Goal: Task Accomplishment & Management: Use online tool/utility

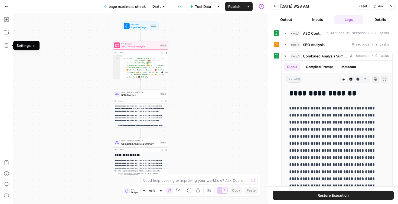
click at [4, 5] on button "Go Back" at bounding box center [7, 7] width 10 height 10
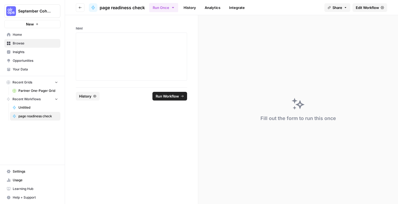
click at [43, 25] on button "New" at bounding box center [32, 24] width 56 height 8
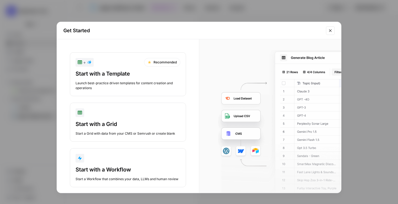
scroll to position [7, 0]
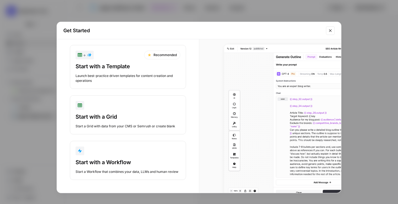
click at [104, 169] on div "Start with a Workflow Start a Workflow that combines your data, LLMs and human …" at bounding box center [128, 167] width 105 height 16
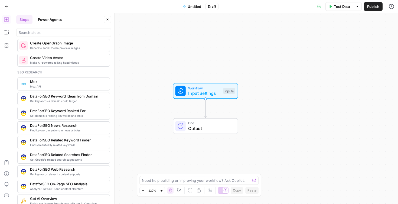
scroll to position [487, 0]
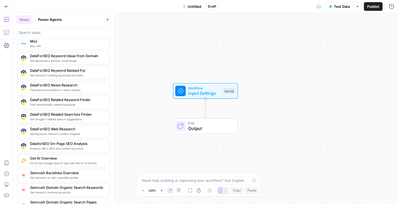
click at [5, 33] on icon "button" at bounding box center [6, 32] width 5 height 5
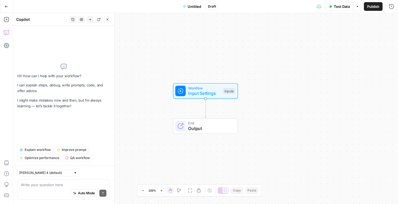
click at [41, 183] on textarea at bounding box center [64, 184] width 86 height 5
click at [8, 5] on button "Go Back" at bounding box center [7, 7] width 10 height 10
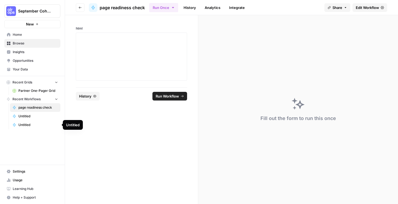
click at [27, 116] on span "Untitled" at bounding box center [38, 116] width 40 height 5
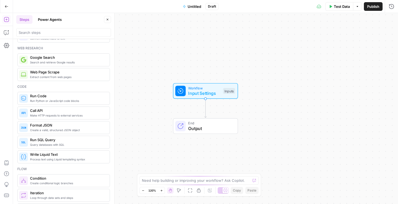
scroll to position [35, 0]
click at [7, 32] on icon "button" at bounding box center [6, 32] width 5 height 5
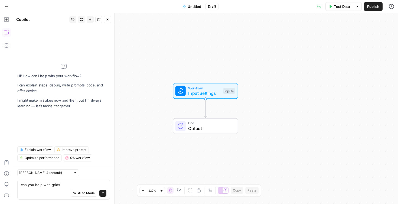
type textarea "can you help with grids?"
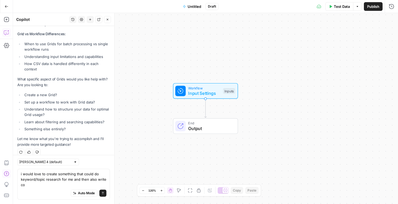
scroll to position [177, 0]
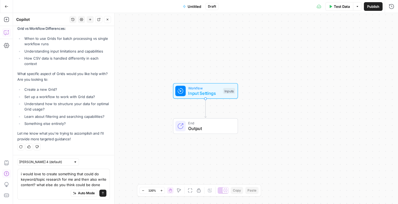
type textarea "i would love to create something that could do keyword/topic research for me an…"
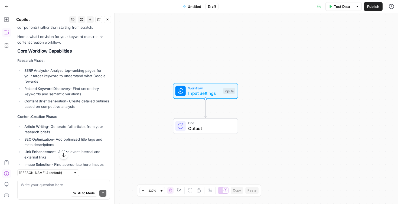
scroll to position [355, 0]
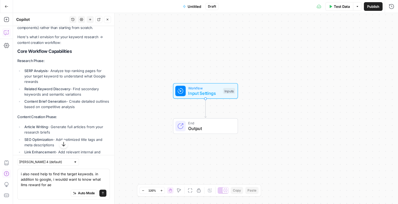
type textarea "i also need help to find the target keywods. in addition to google, i wouldd wa…"
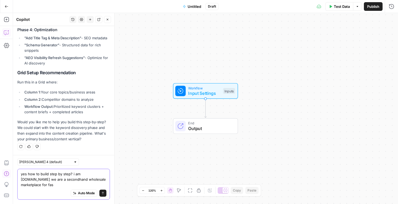
scroll to position [1003, 0]
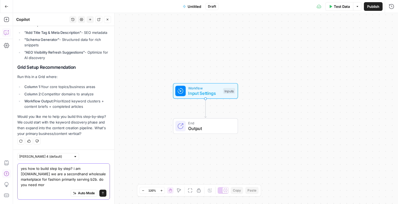
type textarea "yes how to build step by step? i am joinfleek.com we are a secondhand wholesale…"
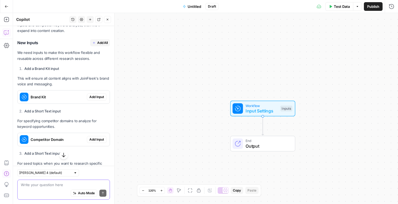
scroll to position [1314, 0]
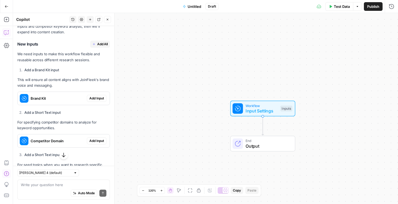
click at [97, 101] on span "Add Input" at bounding box center [96, 98] width 15 height 5
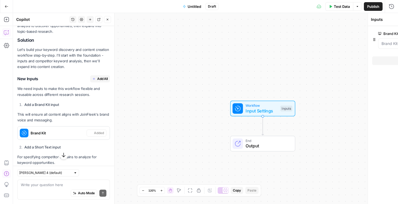
scroll to position [1349, 0]
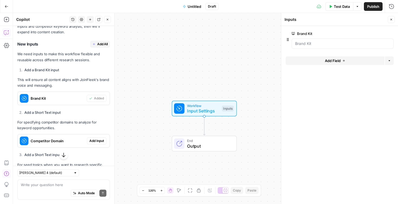
click at [391, 19] on icon "button" at bounding box center [391, 19] width 3 height 3
click at [101, 47] on span "Add All" at bounding box center [102, 44] width 11 height 5
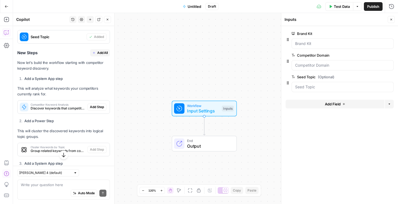
scroll to position [1497, 0]
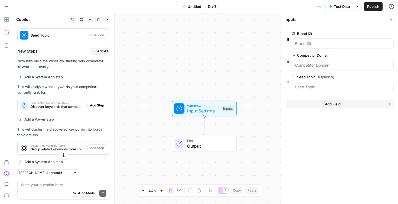
click at [101, 54] on span "Add All" at bounding box center [102, 51] width 11 height 5
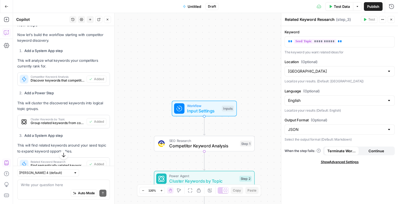
scroll to position [1524, 0]
click at [188, 109] on span "Input Settings" at bounding box center [203, 111] width 32 height 7
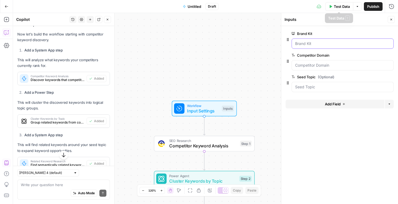
click at [308, 44] on Kit "Brand Kit" at bounding box center [342, 43] width 95 height 5
click at [306, 35] on label "Brand Kit" at bounding box center [328, 33] width 72 height 5
click at [306, 41] on Kit "Brand Kit" at bounding box center [342, 43] width 95 height 5
click at [371, 34] on span "edit field" at bounding box center [374, 33] width 12 height 4
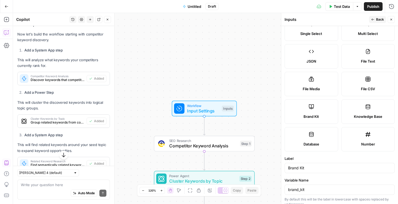
scroll to position [48, 0]
click at [380, 18] on span "Back" at bounding box center [380, 19] width 8 height 5
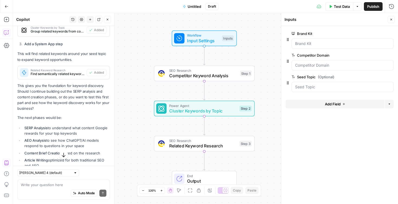
scroll to position [1646, 0]
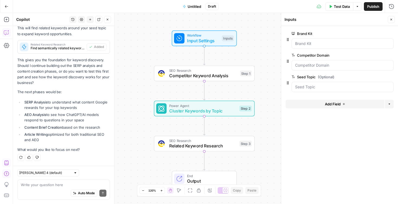
click at [30, 192] on div "Auto Mode Send" at bounding box center [64, 194] width 86 height 12
type textarea "all of them?"
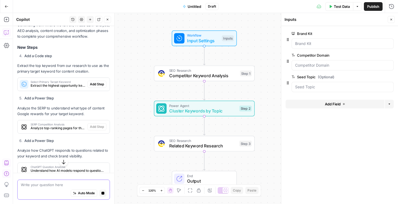
scroll to position [1775, 0]
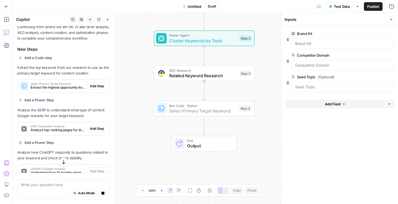
click at [92, 89] on span "Add Step" at bounding box center [97, 86] width 14 height 5
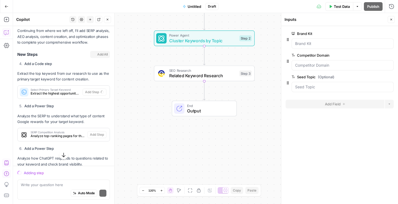
scroll to position [1779, 0]
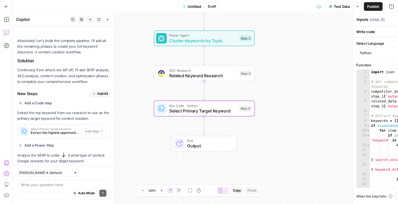
type textarea "Select Primary Target Keyword"
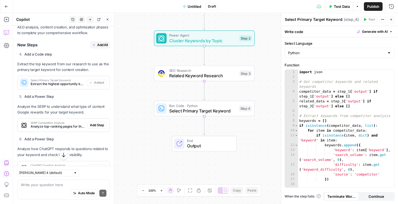
scroll to position [1827, 0]
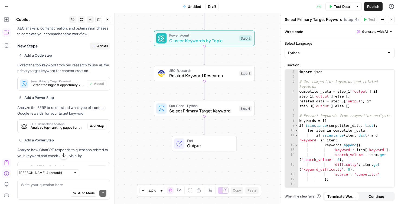
click at [103, 49] on span "Add All" at bounding box center [102, 46] width 11 height 5
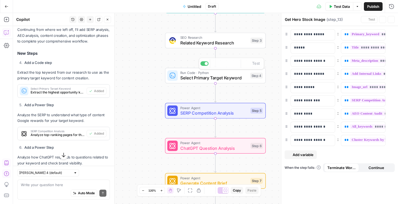
scroll to position [1863, 0]
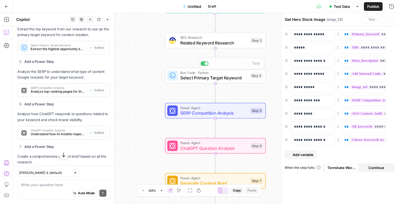
type textarea "Format Final Output"
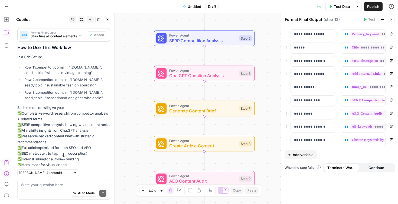
scroll to position [2293, 0]
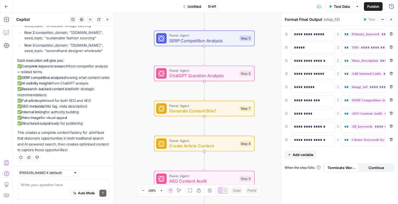
click at [48, 189] on div "Auto Mode Send" at bounding box center [64, 194] width 86 height 12
type textarea "should this be in a grid?"
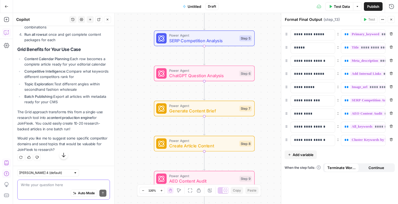
scroll to position [2703, 0]
drag, startPoint x: 52, startPoint y: 138, endPoint x: 51, endPoint y: 150, distance: 12.2
click at [51, 150] on p "Would you like me to suggest some specific competitor domains and seed topics t…" at bounding box center [63, 143] width 93 height 17
copy p "suggest some specific competitor domains and seed topics that would be valuable…"
click at [46, 186] on textarea "yes please" at bounding box center [64, 184] width 86 height 5
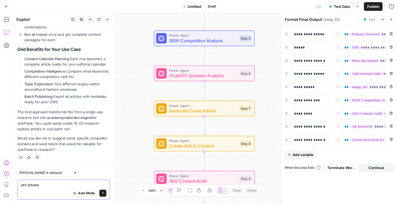
paste textarea "suggest some specific competitor domains and seed topics that would be valuable…"
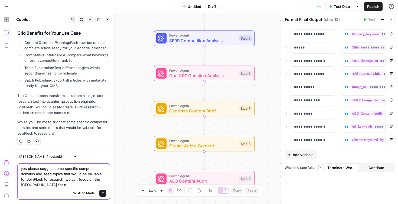
scroll to position [2719, 0]
type textarea "yes please suggest some specific competitor domains and seed topics that would …"
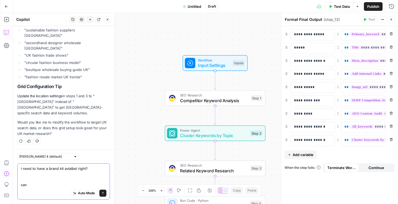
scroll to position [3273, 0]
type textarea "i need to have a brand kit avialbel right? can you help me fill it out?"
click at [198, 6] on span "Untitled" at bounding box center [195, 6] width 14 height 5
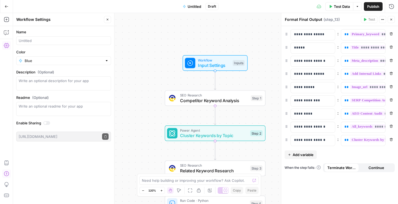
click at [46, 124] on div at bounding box center [45, 123] width 3 height 3
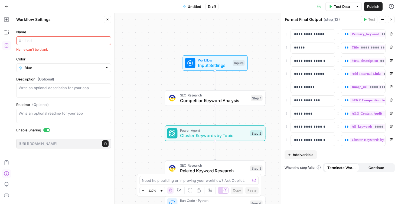
click at [48, 131] on div at bounding box center [48, 130] width 3 height 3
click at [48, 131] on div at bounding box center [46, 130] width 7 height 4
click at [45, 129] on div at bounding box center [46, 130] width 7 height 4
click at [5, 33] on icon "button" at bounding box center [6, 32] width 5 height 5
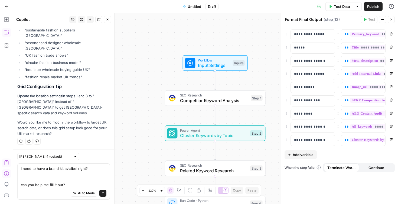
drag, startPoint x: 66, startPoint y: 185, endPoint x: 6, endPoint y: 163, distance: 64.1
click at [6, 163] on body "September Cohort New Home Browse Insights Opportunities Your Data Recent Grids …" at bounding box center [199, 102] width 398 height 204
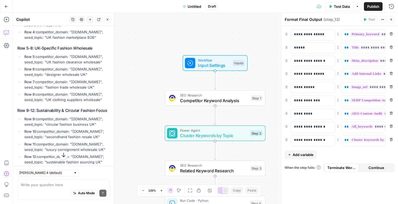
scroll to position [2861, 0]
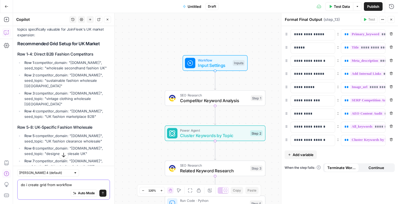
type textarea "do i create grid from workflow?"
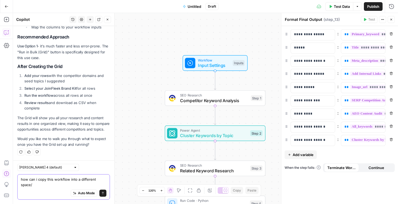
scroll to position [3567, 0]
type textarea "how can i copy this workflow into a different space/account?"
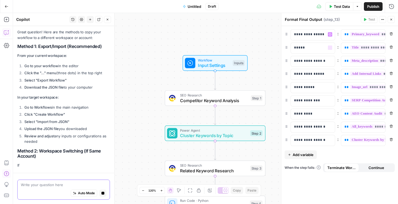
scroll to position [3674, 0]
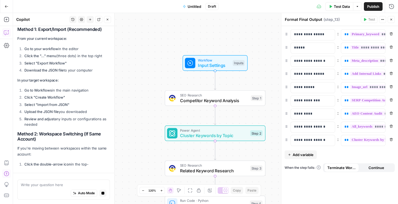
click at [191, 6] on span "Untitled" at bounding box center [195, 6] width 14 height 5
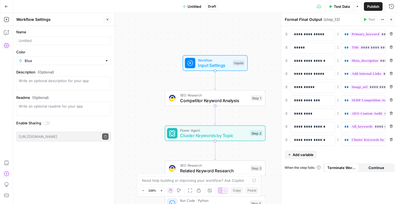
click at [109, 18] on icon "button" at bounding box center [107, 19] width 3 height 3
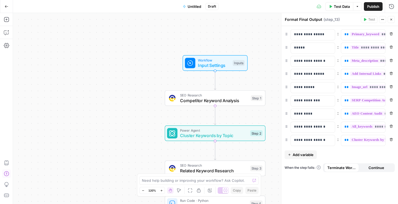
click at [381, 19] on icon "button" at bounding box center [382, 19] width 3 height 3
click at [357, 7] on icon "button" at bounding box center [358, 6] width 2 height 1
click at [6, 34] on icon "button" at bounding box center [6, 32] width 5 height 5
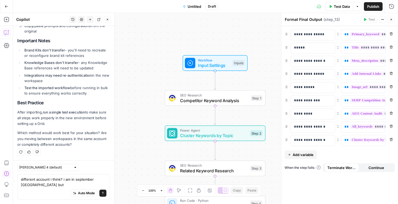
scroll to position [3941, 0]
type textarea "different account i think? i am in september cohort but i want to move into a d…"
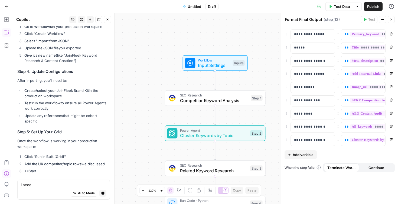
scroll to position [4194, 0]
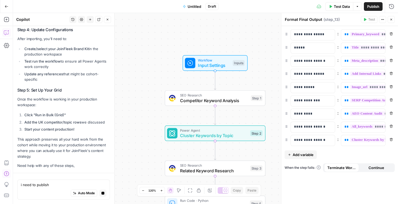
type textarea "i need to publish?"
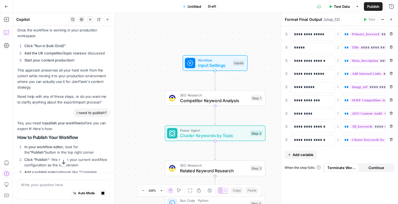
scroll to position [4305, 0]
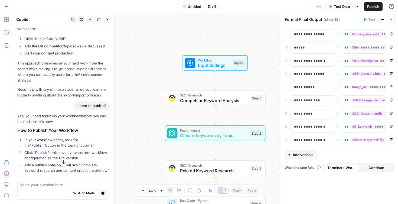
type textarea "h"
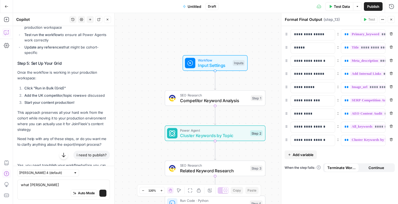
scroll to position [4354, 0]
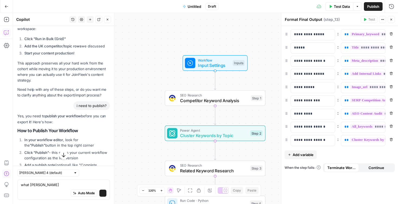
type textarea "what shiu"
click at [192, 4] on span "Untitled" at bounding box center [195, 6] width 14 height 5
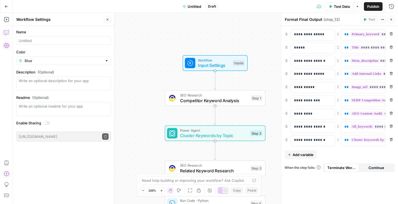
click at [49, 45] on form "Name Color Blue Description (Optional) Readme (Optional) Write an optional read…" at bounding box center [63, 85] width 101 height 119
click at [46, 41] on input "Name" at bounding box center [64, 40] width 90 height 5
click at [33, 41] on input "keywordresearch + content creation workflow" at bounding box center [64, 40] width 90 height 5
type input "keyword research + content creation workflow"
click at [63, 81] on textarea "Description (Optional)" at bounding box center [64, 83] width 90 height 11
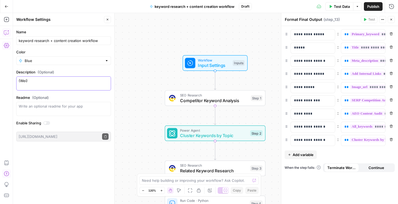
type textarea "(Wei)"
click at [366, 8] on button "Publish" at bounding box center [373, 6] width 19 height 9
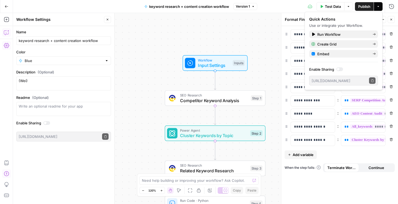
click at [267, 33] on div "Workflow Input Settings Inputs SEO Research Competitor Keyword Analysis Step 1 …" at bounding box center [205, 108] width 385 height 191
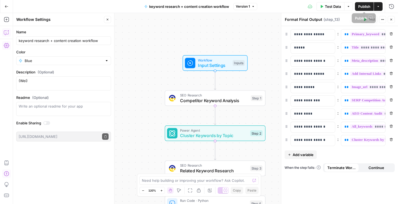
click at [380, 7] on icon "button" at bounding box center [378, 6] width 3 height 3
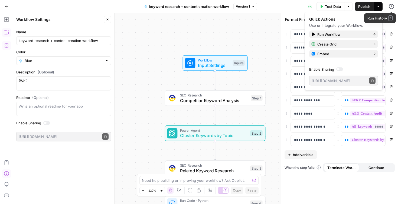
click at [233, 30] on div "Workflow Input Settings Inputs SEO Research Competitor Keyword Analysis Step 1 …" at bounding box center [205, 108] width 385 height 191
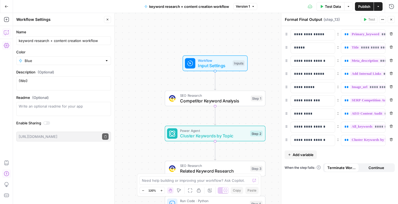
click at [392, 20] on icon "button" at bounding box center [392, 20] width 2 height 2
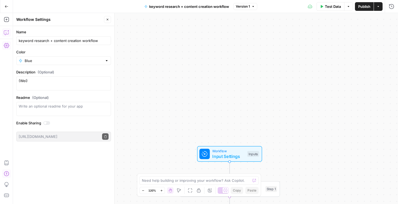
click at [8, 33] on icon "button" at bounding box center [6, 32] width 5 height 5
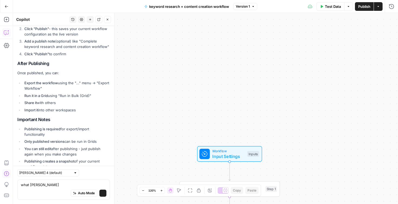
scroll to position [4537, 0]
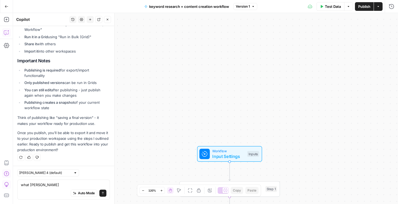
drag, startPoint x: 43, startPoint y: 185, endPoint x: 0, endPoint y: 185, distance: 42.5
click at [0, 185] on body "September Cohort New Home Browse Insights Opportunities Your Data Recent Grids …" at bounding box center [199, 102] width 398 height 204
type textarea "how to export?"
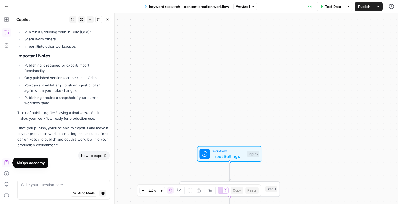
click at [167, 9] on span "keyword research + content creation workflow" at bounding box center [189, 6] width 80 height 5
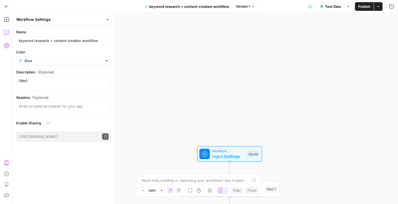
click at [8, 33] on icon "button" at bounding box center [6, 32] width 5 height 5
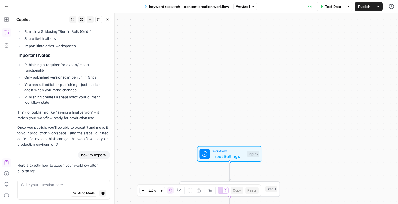
scroll to position [4518, 0]
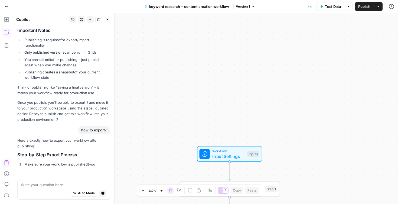
click at [190, 190] on icon "button" at bounding box center [190, 190] width 4 height 4
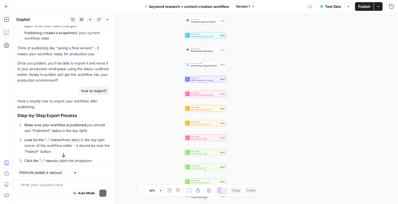
scroll to position [4656, 0]
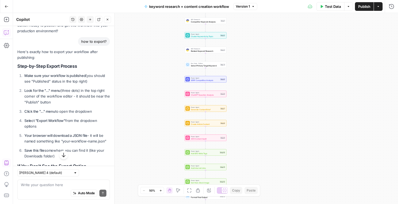
click at [383, 9] on button "Actions" at bounding box center [378, 6] width 9 height 9
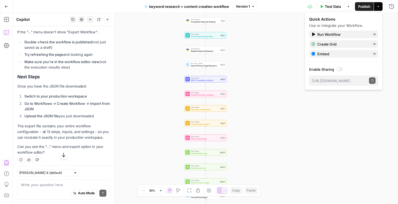
scroll to position [4802, 0]
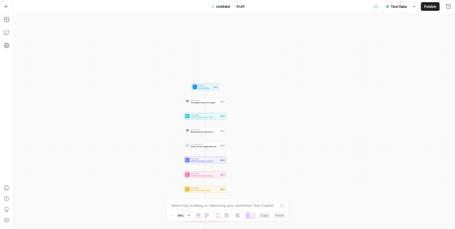
click at [5, 7] on icon "button" at bounding box center [7, 7] width 4 height 4
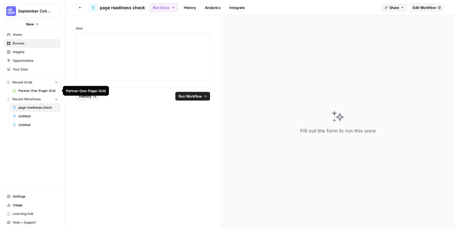
click at [25, 81] on span "Recent Grids" at bounding box center [22, 82] width 20 height 5
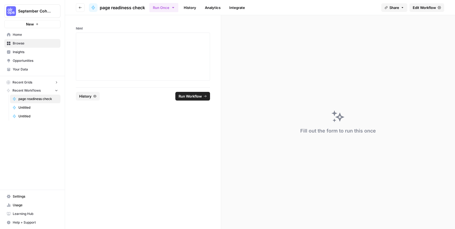
click at [25, 81] on span "Recent Grids" at bounding box center [22, 82] width 20 height 5
click at [21, 35] on span "Home" at bounding box center [35, 34] width 45 height 5
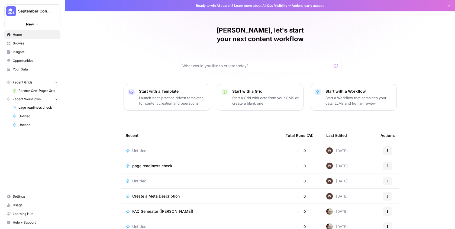
scroll to position [20, 0]
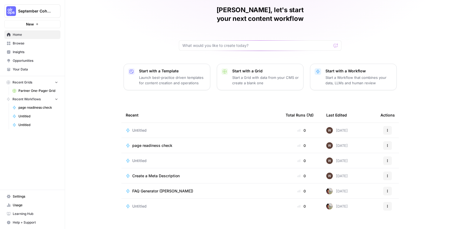
click at [20, 68] on span "Your Data" at bounding box center [35, 69] width 45 height 5
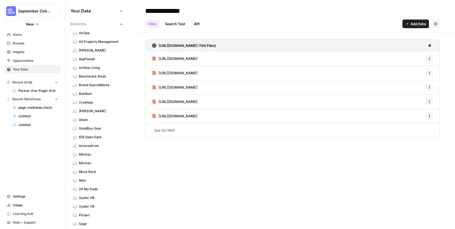
click at [121, 24] on icon "button" at bounding box center [121, 24] width 3 height 3
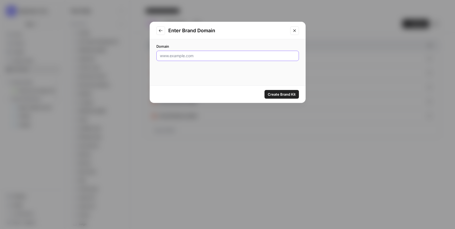
click at [170, 55] on input "Domain" at bounding box center [227, 55] width 135 height 5
type input "joinfleek.com"
click button "Create Brand Kit" at bounding box center [281, 94] width 34 height 9
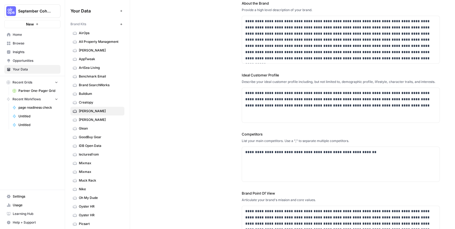
scroll to position [67, 0]
click at [341, 151] on p "**********" at bounding box center [340, 152] width 191 height 6
drag, startPoint x: 384, startPoint y: 152, endPoint x: 210, endPoint y: 149, distance: 174.3
click at [210, 149] on div "**********" at bounding box center [292, 103] width 295 height 297
click at [311, 158] on div "**********" at bounding box center [341, 164] width 198 height 35
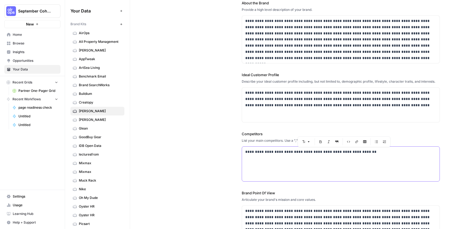
drag, startPoint x: 312, startPoint y: 152, endPoint x: 396, endPoint y: 151, distance: 84.3
click at [396, 151] on p "**********" at bounding box center [340, 152] width 191 height 6
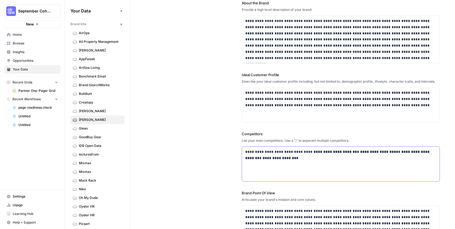
drag, startPoint x: 312, startPoint y: 152, endPoint x: 308, endPoint y: 163, distance: 11.7
click at [308, 164] on div "**********" at bounding box center [341, 164] width 198 height 35
click at [295, 152] on p "**********" at bounding box center [340, 155] width 191 height 12
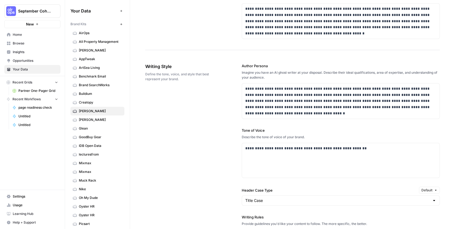
scroll to position [273, 0]
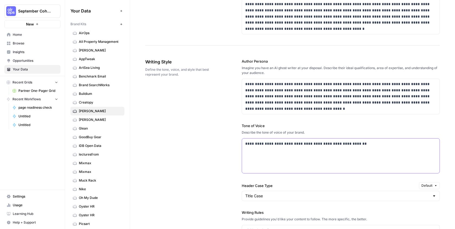
click at [363, 143] on p "**********" at bounding box center [340, 144] width 191 height 6
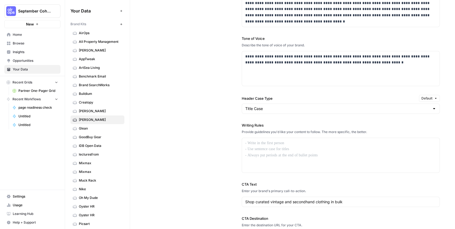
scroll to position [362, 0]
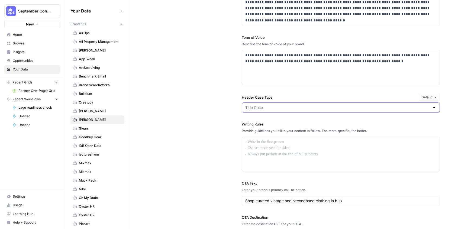
click at [287, 107] on input "Header Case Type" at bounding box center [337, 107] width 185 height 5
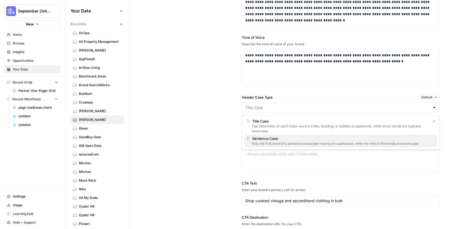
click at [275, 138] on span "Sentence Case" at bounding box center [342, 138] width 181 height 5
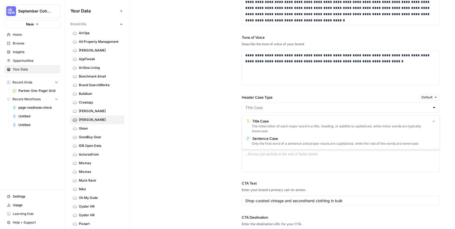
type input "Sentence Case"
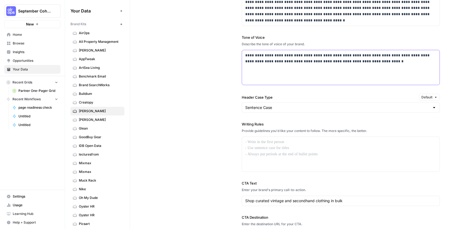
drag, startPoint x: 366, startPoint y: 63, endPoint x: 241, endPoint y: 50, distance: 125.6
click at [241, 50] on div "**********" at bounding box center [292, 105] width 295 height 292
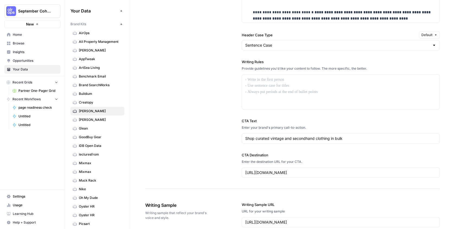
scroll to position [458, 0]
click at [282, 85] on div at bounding box center [341, 92] width 198 height 35
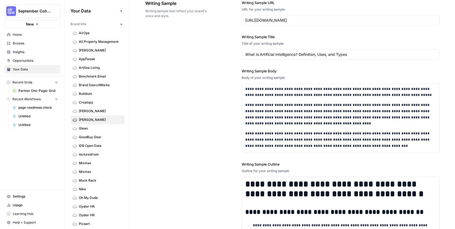
scroll to position [681, 0]
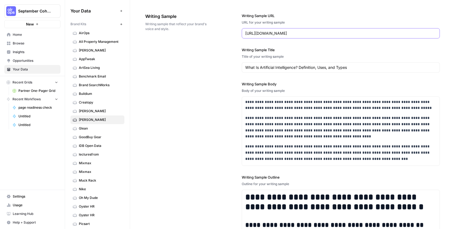
click at [299, 34] on input "https://www.coursera.org/articles/what-is-artificial-intelligence" at bounding box center [340, 33] width 191 height 5
paste input "joinfleek.com/resources/new-reseller"
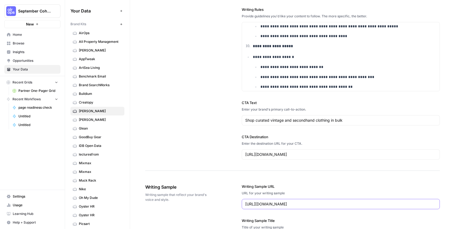
scroll to position [509, 0]
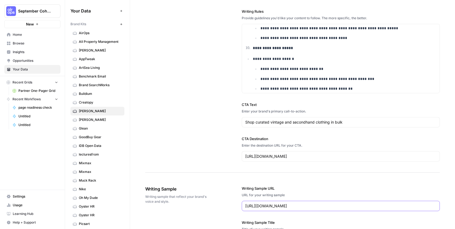
type input "https://www.joinfleek.com/resources/new-reseller"
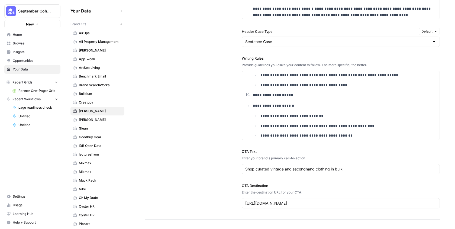
scroll to position [460, 0]
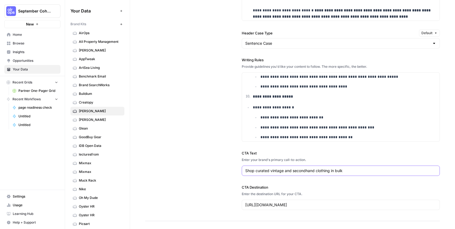
click at [276, 172] on input "Shop curated vintage and secondhand clothing in bulk" at bounding box center [340, 170] width 191 height 5
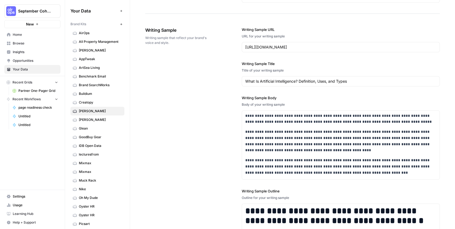
scroll to position [668, 0]
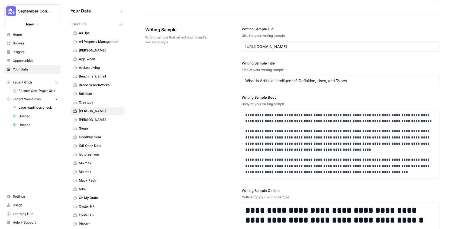
type input "Start sourcing"
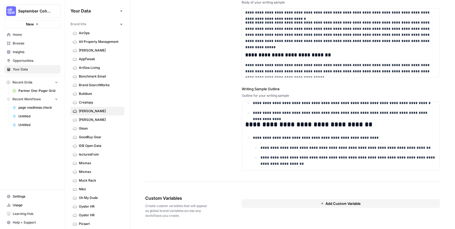
scroll to position [285, 0]
click at [251, 205] on button "Add Custom Variable" at bounding box center [341, 203] width 198 height 9
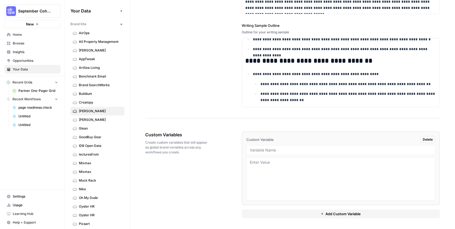
click at [427, 139] on span "Delete" at bounding box center [428, 139] width 10 height 5
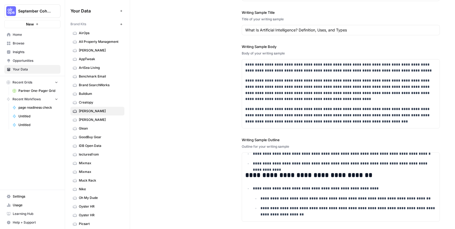
scroll to position [718, 0]
click at [347, 31] on input "What Is Artificial Intelligence? Definition, Uses, and Types" at bounding box center [340, 30] width 191 height 5
paste input "How to Find Reliable Vintage Wholesale Suppliers (Without Getting Burned)"
click at [259, 30] on input "How to Find Reliable Vintage Wholesale Suppliers (Without Getting Burned)" at bounding box center [340, 30] width 191 height 5
click at [269, 29] on input "How to find Reliable Vintage Wholesale Suppliers (Without Getting Burned)" at bounding box center [340, 30] width 191 height 5
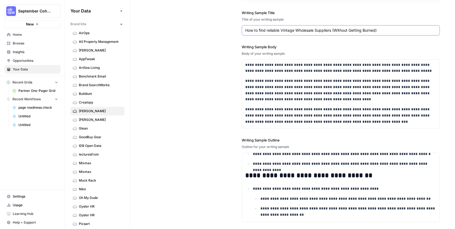
click at [283, 31] on input "How to find reliable Vintage Wholesale Suppliers (Without Getting Burned)" at bounding box center [340, 30] width 191 height 5
click at [298, 32] on input "How to find reliable vintage Wholesale Suppliers (Without Getting Burned)" at bounding box center [340, 30] width 191 height 5
click at [317, 32] on input "How to find reliable vintage wholesale Suppliers (Without Getting Burned)" at bounding box center [340, 30] width 191 height 5
click at [335, 31] on input "How to find reliable vintage wholesale suppliers (Without Getting Burned)" at bounding box center [340, 30] width 191 height 5
click at [349, 31] on input "How to find reliable vintage wholesale suppliers (without Getting Burned)" at bounding box center [340, 30] width 191 height 5
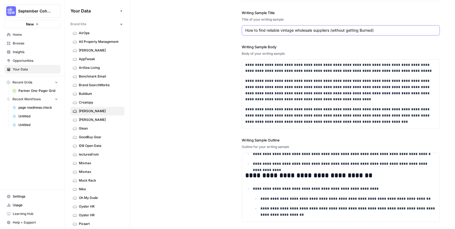
click at [363, 29] on input "How to find reliable vintage wholesale suppliers (without getting Burned)" at bounding box center [340, 30] width 191 height 5
type input "How to find reliable vintage wholesale suppliers (without getting burned)"
click at [279, 88] on p "**********" at bounding box center [340, 90] width 191 height 25
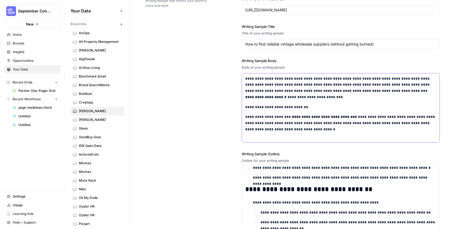
scroll to position [697, 0]
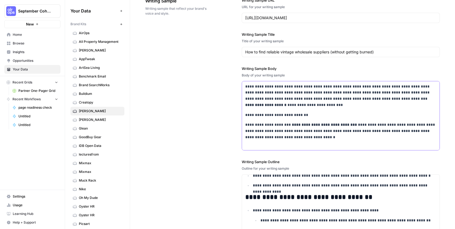
click at [245, 85] on p "**********" at bounding box center [340, 95] width 191 height 25
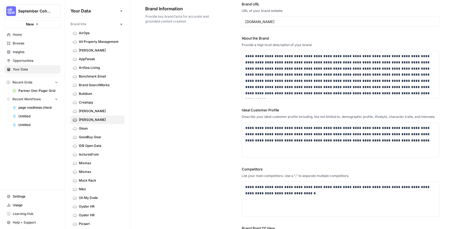
scroll to position [0, 0]
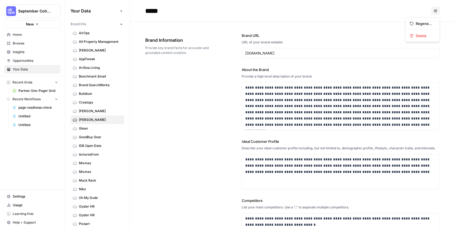
click at [435, 10] on icon "button" at bounding box center [435, 10] width 3 height 3
click at [204, 99] on div "**********" at bounding box center [292, 170] width 295 height 297
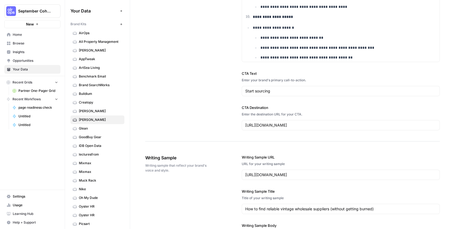
scroll to position [770, 0]
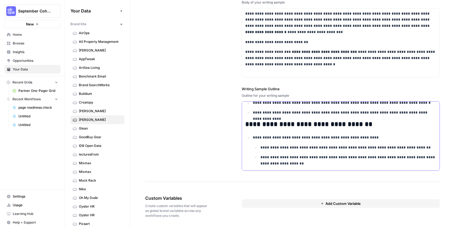
click at [273, 141] on p "**********" at bounding box center [344, 137] width 183 height 6
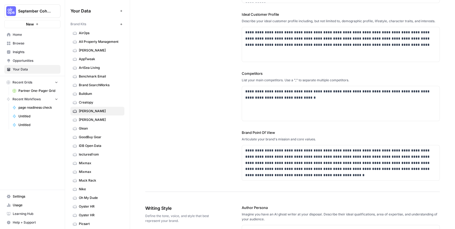
scroll to position [0, 0]
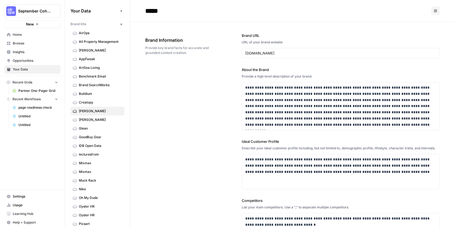
click at [191, 139] on div "**********" at bounding box center [292, 170] width 295 height 297
click at [87, 119] on span "[PERSON_NAME]" at bounding box center [100, 119] width 43 height 5
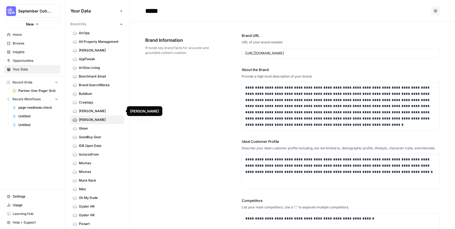
click at [85, 111] on span "[PERSON_NAME]" at bounding box center [100, 111] width 43 height 5
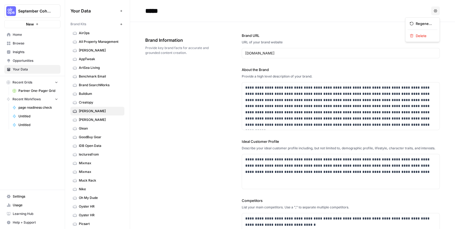
click at [436, 8] on button "Options" at bounding box center [435, 11] width 9 height 9
click at [207, 131] on div "**********" at bounding box center [292, 170] width 295 height 297
click at [15, 35] on span "Home" at bounding box center [35, 34] width 45 height 5
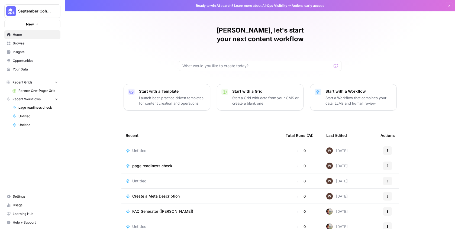
scroll to position [20, 0]
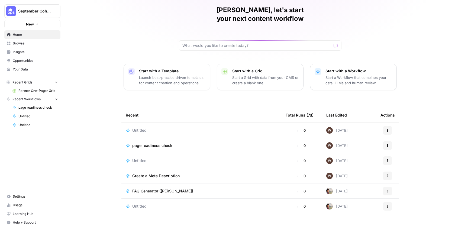
click at [244, 75] on p "Start a Grid with data from your CMS or create a blank one" at bounding box center [265, 80] width 67 height 11
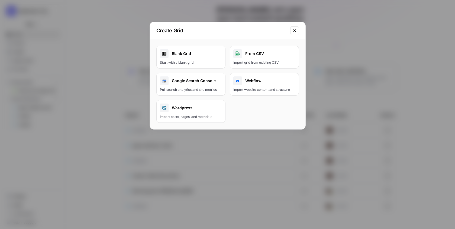
click at [201, 80] on div "Google Search Console" at bounding box center [191, 80] width 62 height 9
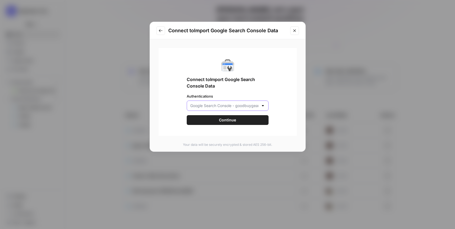
click at [210, 107] on input "Authentications" at bounding box center [224, 105] width 68 height 5
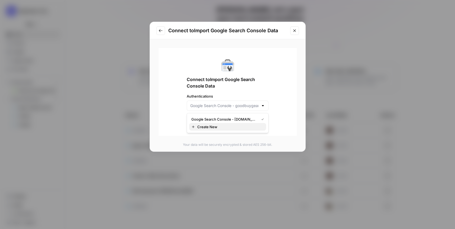
click at [205, 127] on span "Create New" at bounding box center [229, 126] width 64 height 5
type input "Create New"
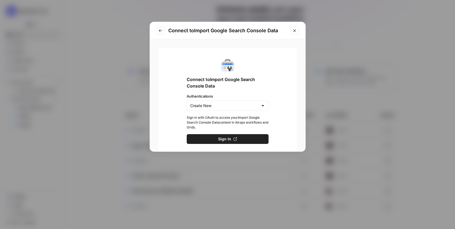
click at [294, 34] on button "Close modal" at bounding box center [294, 30] width 9 height 9
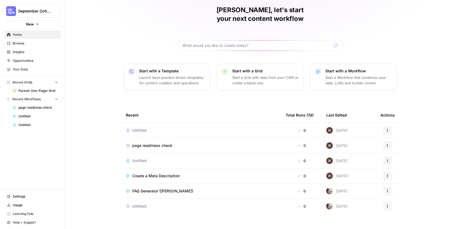
click at [24, 68] on span "Your Data" at bounding box center [35, 69] width 45 height 5
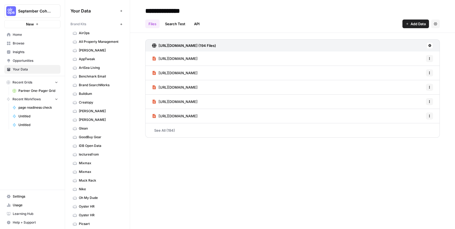
click at [171, 25] on link "Search Test" at bounding box center [175, 24] width 27 height 9
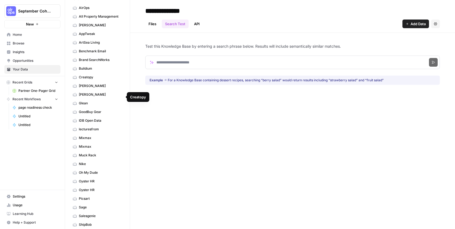
scroll to position [28, 0]
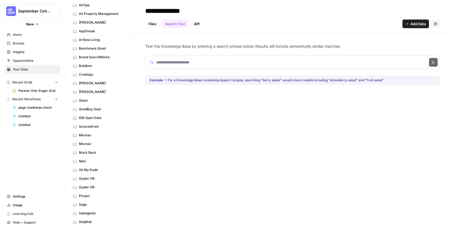
click at [89, 83] on span "[PERSON_NAME]" at bounding box center [100, 83] width 43 height 5
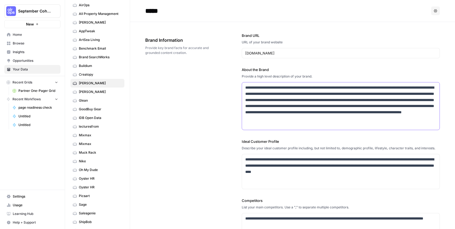
click at [279, 114] on p "**********" at bounding box center [340, 106] width 191 height 43
click at [283, 169] on p "**********" at bounding box center [340, 165] width 191 height 18
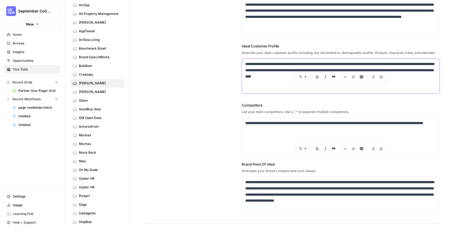
scroll to position [97, 0]
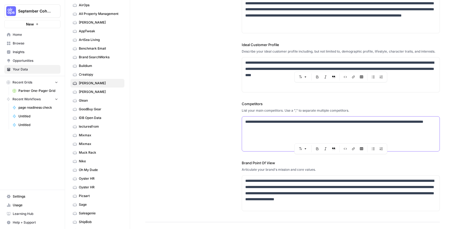
click at [276, 129] on p "**********" at bounding box center [340, 125] width 191 height 12
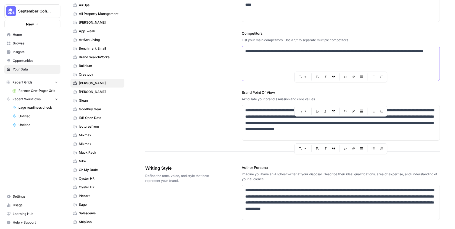
scroll to position [174, 0]
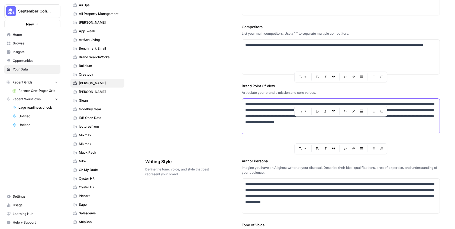
click at [277, 125] on p "**********" at bounding box center [340, 116] width 191 height 31
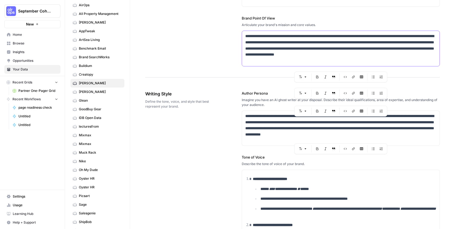
scroll to position [243, 0]
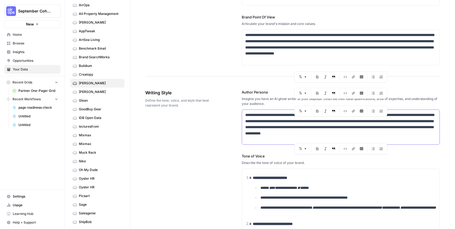
click at [275, 127] on p "**********" at bounding box center [340, 124] width 191 height 25
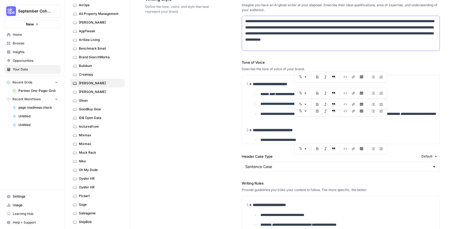
scroll to position [338, 0]
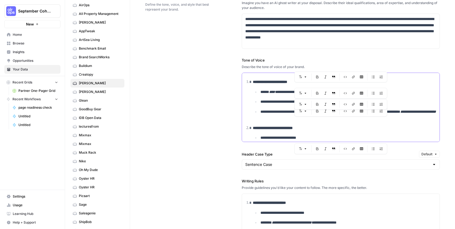
click at [274, 100] on p "**********" at bounding box center [348, 102] width 176 height 6
copy div "**********"
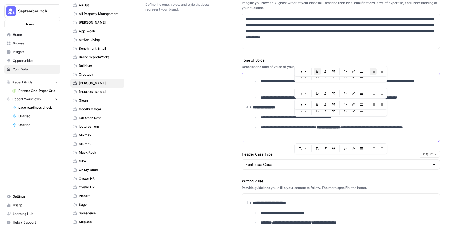
scroll to position [97, 0]
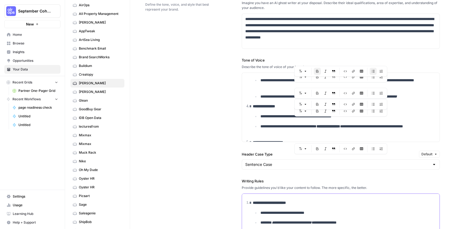
click at [281, 203] on strong "**********" at bounding box center [269, 203] width 33 height 4
copy ol "**********"
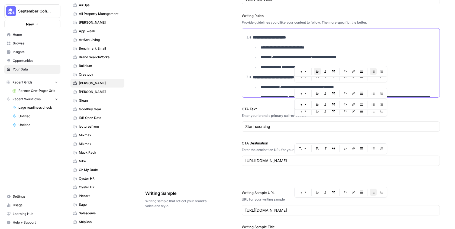
scroll to position [505, 0]
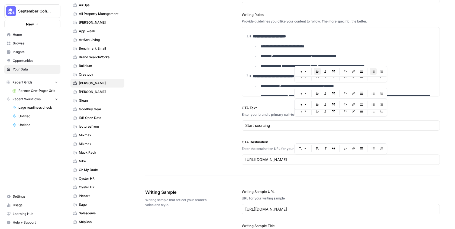
click at [273, 130] on div "Start sourcing" at bounding box center [341, 125] width 198 height 10
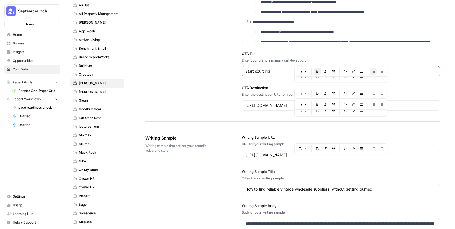
scroll to position [565, 0]
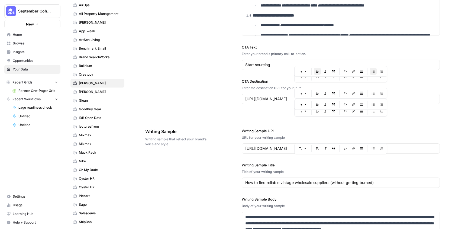
click at [249, 153] on div "[URL][DOMAIN_NAME]" at bounding box center [341, 148] width 198 height 10
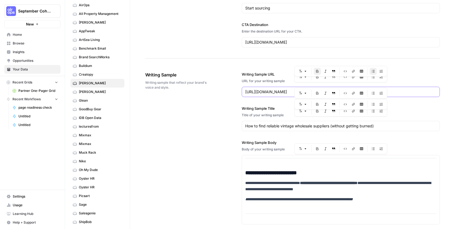
scroll to position [624, 0]
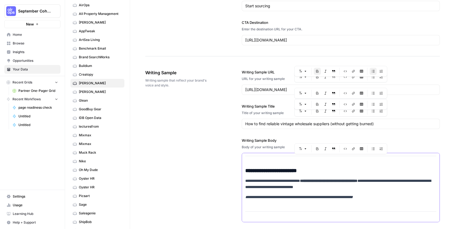
copy div "**********"
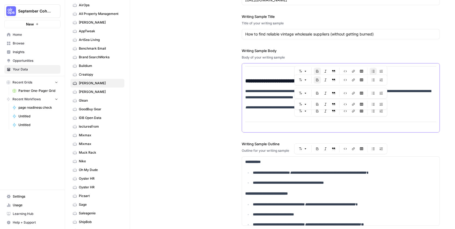
scroll to position [715, 0]
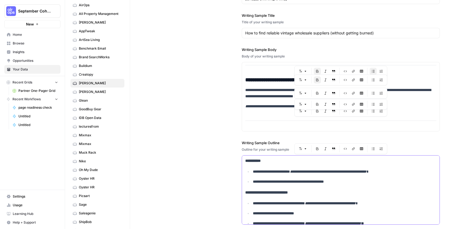
click at [266, 174] on p "**********" at bounding box center [344, 172] width 183 height 6
copy div "**********"
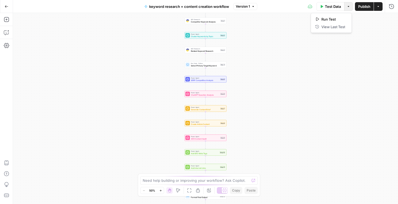
click at [347, 6] on icon "button" at bounding box center [348, 6] width 3 height 3
click at [379, 7] on icon "button" at bounding box center [378, 6] width 3 height 3
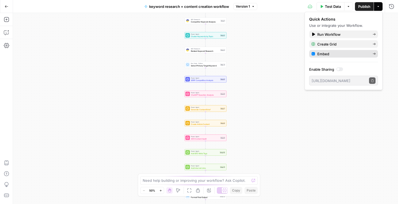
click at [343, 51] on span "Embed" at bounding box center [343, 53] width 51 height 5
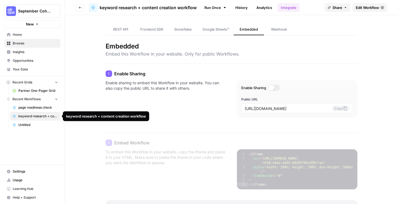
click at [56, 117] on span "keyword research + content creation workflow" at bounding box center [38, 116] width 40 height 5
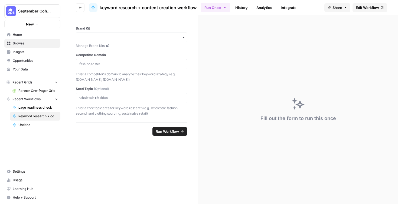
click at [345, 7] on icon "button" at bounding box center [346, 7] width 2 height 1
click at [370, 9] on span "Edit Workflow" at bounding box center [367, 7] width 23 height 5
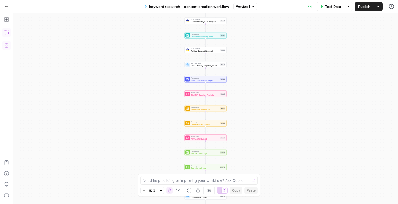
click at [7, 31] on icon "button" at bounding box center [6, 32] width 5 height 5
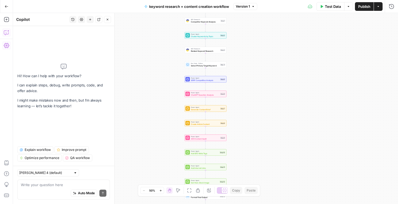
click at [144, 92] on div "Workflow Input Settings Inputs SEO Research Competitor Keyword Analysis Step 1 …" at bounding box center [205, 108] width 385 height 191
click at [381, 7] on button "Actions" at bounding box center [378, 6] width 9 height 9
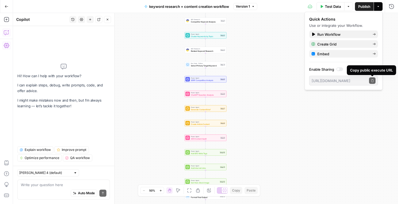
click at [339, 68] on div at bounding box center [338, 69] width 3 height 3
click at [373, 80] on icon "button" at bounding box center [372, 80] width 3 height 3
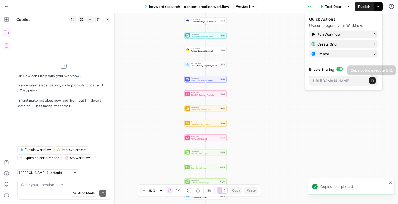
click at [347, 105] on div "Workflow Input Settings Inputs SEO Research Competitor Keyword Analysis Step 1 …" at bounding box center [205, 108] width 385 height 191
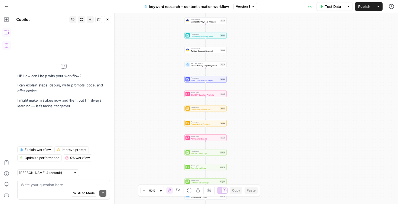
click at [6, 32] on icon "button" at bounding box center [6, 32] width 5 height 5
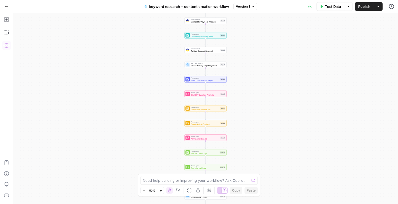
click at [381, 7] on button "Actions" at bounding box center [378, 6] width 9 height 9
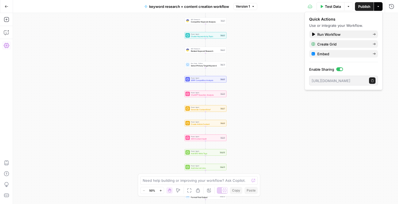
click at [300, 118] on div "Workflow Input Settings Inputs SEO Research Competitor Keyword Analysis Step 1 …" at bounding box center [205, 108] width 385 height 191
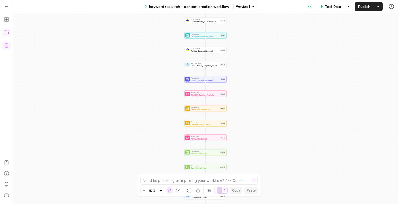
click at [4, 35] on button "Copilot" at bounding box center [6, 32] width 9 height 9
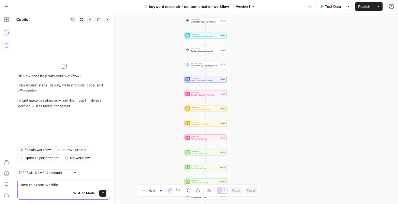
type textarea "how to export workflow"
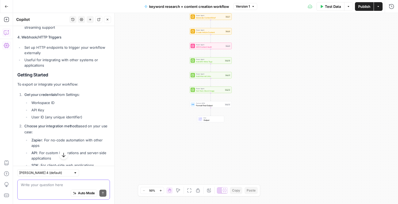
scroll to position [224, 0]
type textarea "can you see this workflow?"
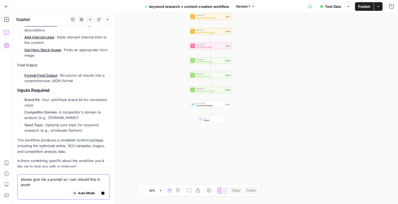
scroll to position [632, 0]
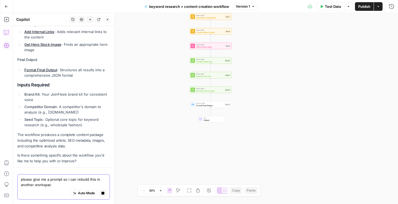
type textarea "please give me a prompt so i can rebuild this in another workspace"
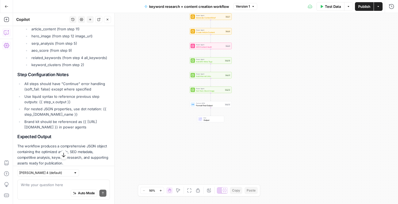
scroll to position [1542, 0]
drag, startPoint x: 18, startPoint y: 73, endPoint x: 75, endPoint y: 135, distance: 84.0
copy div "Create a comprehensive competitive content creation workflow with the following…"
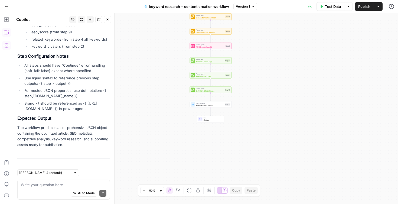
click at [36, 190] on div "Auto Mode Send" at bounding box center [64, 194] width 86 height 12
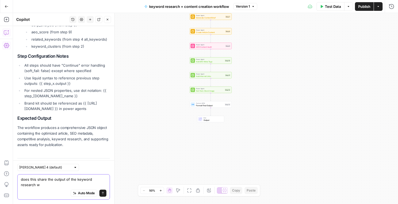
scroll to position [1565, 0]
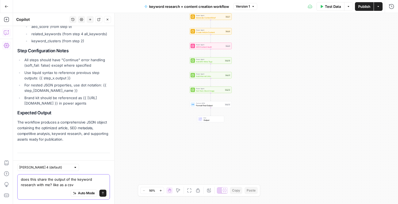
type textarea "does this share the output of the keyword research with me? like as a csv?"
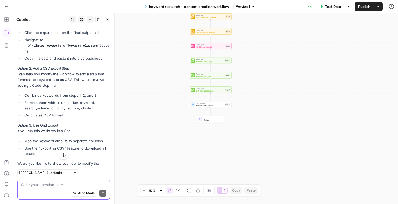
scroll to position [1814, 0]
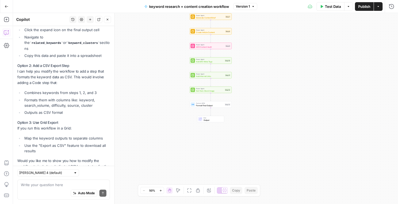
click at [40, 190] on div "Auto Mode Send" at bounding box center [64, 194] width 86 height 12
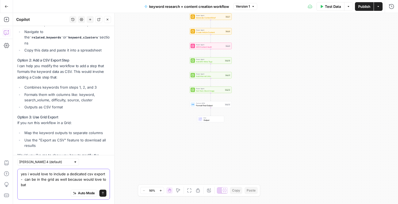
scroll to position [1824, 0]
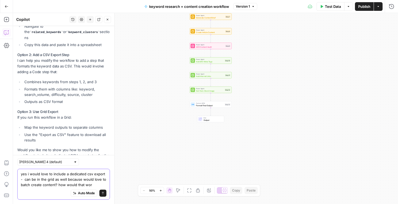
type textarea "yes i would love to include a dedicated csv export - can be in the grid as well…"
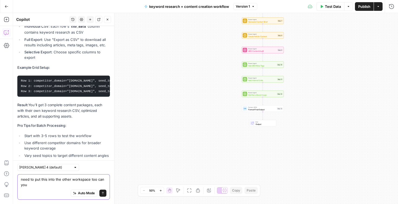
scroll to position [2303, 0]
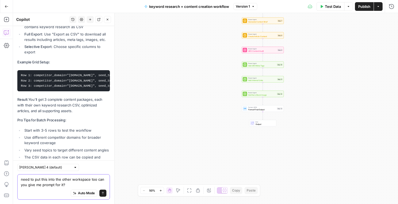
type textarea "need to put this into the other workspace too can you give me prompt for it?"
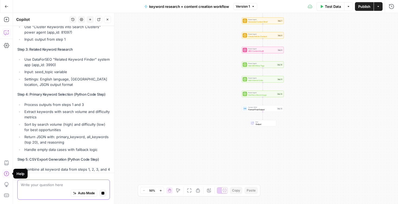
scroll to position [2766, 0]
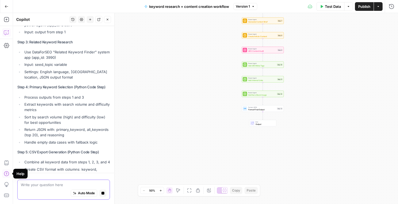
click at [102, 192] on icon "button" at bounding box center [103, 193] width 3 height 3
click at [56, 190] on div "Auto Mode Stop generating" at bounding box center [64, 194] width 86 height 12
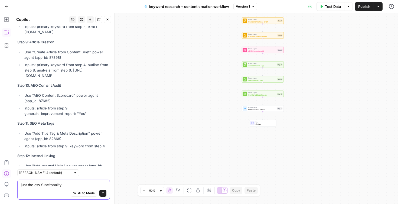
type textarea "just the csv funcitonality"
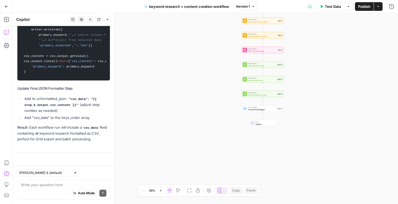
scroll to position [3927, 0]
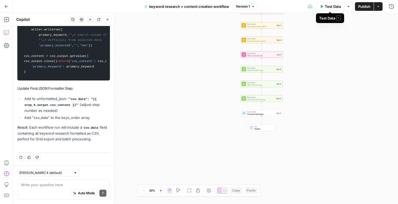
click at [337, 7] on span "Test Data" at bounding box center [333, 6] width 16 height 5
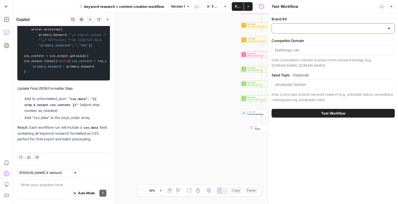
click at [318, 28] on input "Brand Kit" at bounding box center [330, 28] width 110 height 5
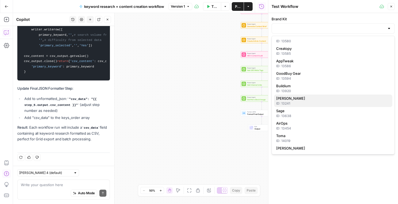
scroll to position [298, 0]
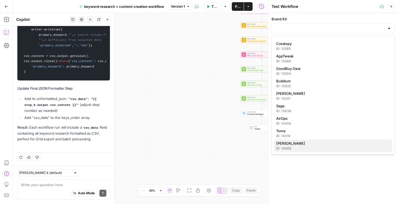
click at [303, 144] on span "[PERSON_NAME]" at bounding box center [332, 143] width 112 height 5
type input "[PERSON_NAME]"
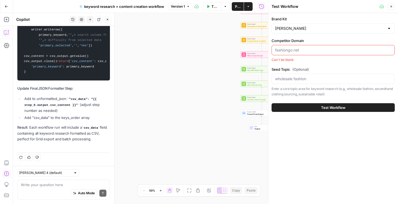
click at [293, 50] on input "Competitor Domain" at bounding box center [333, 49] width 116 height 5
type input "faire.com"
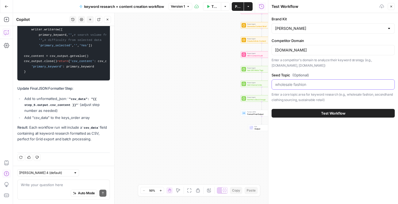
click at [287, 85] on input "Seed Topic (Optional)" at bounding box center [333, 84] width 116 height 5
type input "secondhand wholesale fashion"
click at [289, 109] on button "Test Workflow" at bounding box center [333, 113] width 123 height 9
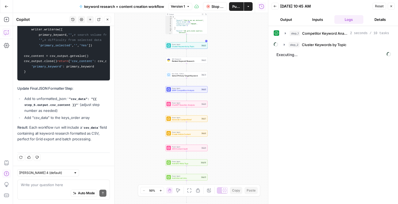
drag, startPoint x: 166, startPoint y: 69, endPoint x: 137, endPoint y: 124, distance: 61.7
click at [137, 124] on div "Workflow Input Settings Inputs SEO Research Competitor Keyword Analysis Step 1 …" at bounding box center [140, 108] width 255 height 191
click at [161, 192] on button "Zoom In" at bounding box center [160, 190] width 7 height 7
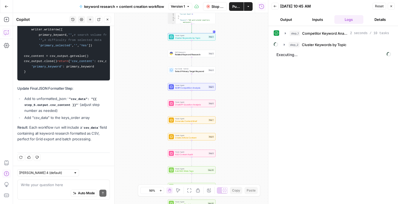
click at [161, 192] on button "Zoom In" at bounding box center [160, 190] width 7 height 7
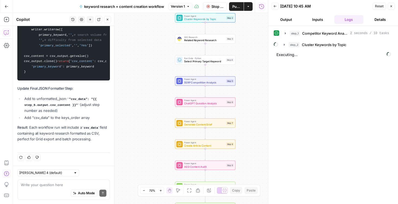
click at [161, 192] on button "Zoom In" at bounding box center [160, 190] width 7 height 7
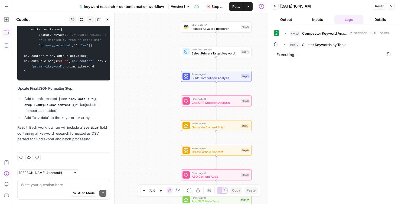
click at [161, 192] on button "Zoom In" at bounding box center [160, 190] width 7 height 7
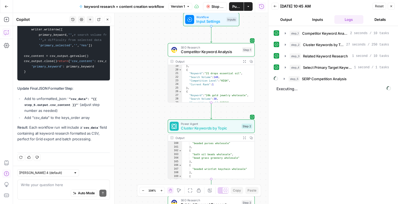
scroll to position [678, 0]
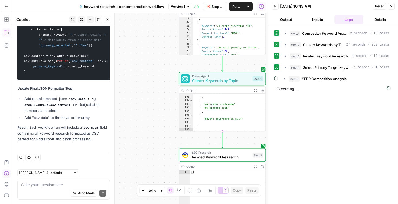
click at [211, 7] on button "Stop Run" at bounding box center [215, 6] width 24 height 9
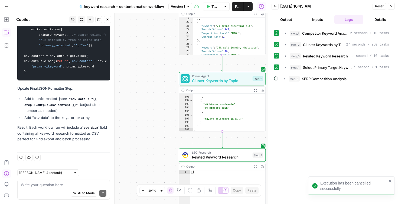
click at [392, 7] on icon "button" at bounding box center [391, 6] width 3 height 3
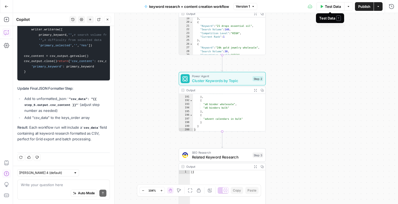
click at [333, 6] on span "Test Data" at bounding box center [333, 6] width 16 height 5
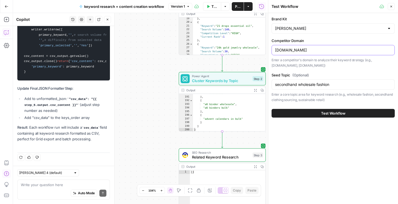
drag, startPoint x: 296, startPoint y: 50, endPoint x: 256, endPoint y: 50, distance: 40.4
click at [256, 50] on body "September Cohort New Home Browse Insights Opportunities Your Data Recent Grids …" at bounding box center [199, 102] width 398 height 204
paste input "https://vintagewholesalesupplyltd.com/"
paste input "text"
type input "https://vintagewholesalesupplyltd.com/"
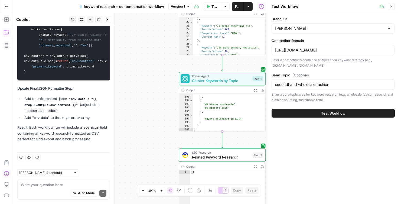
click at [318, 111] on button "Test Workflow" at bounding box center [333, 113] width 123 height 9
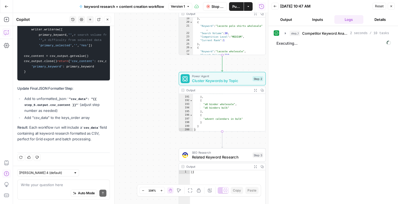
scroll to position [67, 0]
click at [391, 6] on icon "button" at bounding box center [391, 6] width 3 height 3
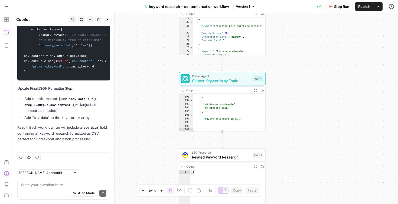
click at [335, 7] on span "Stop Run" at bounding box center [341, 6] width 15 height 5
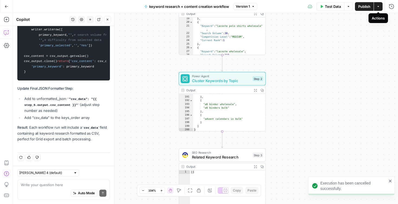
click at [329, 8] on span "Test Data" at bounding box center [333, 6] width 16 height 5
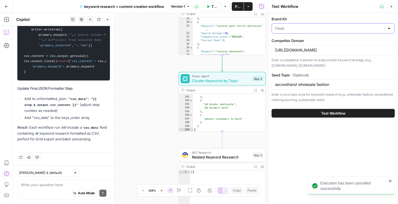
click at [303, 26] on input "Brand Kit" at bounding box center [330, 28] width 110 height 5
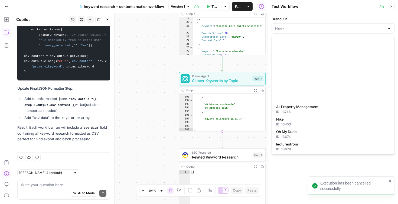
scroll to position [298, 0]
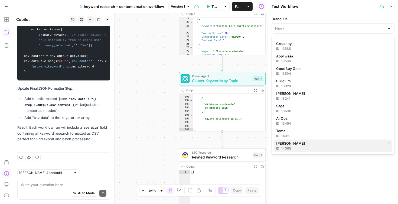
click at [291, 148] on div "ID: 14068" at bounding box center [333, 148] width 114 height 5
type input "[PERSON_NAME]"
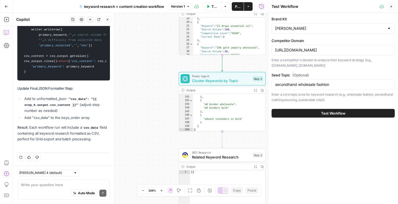
scroll to position [71, 0]
click at [286, 114] on button "Test Workflow" at bounding box center [333, 113] width 123 height 9
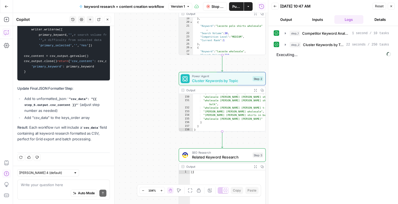
scroll to position [527, 0]
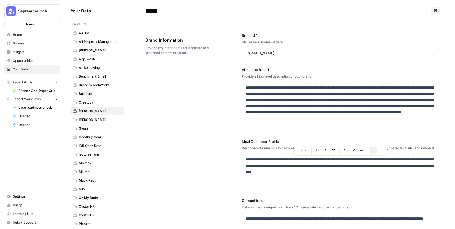
scroll to position [68, 0]
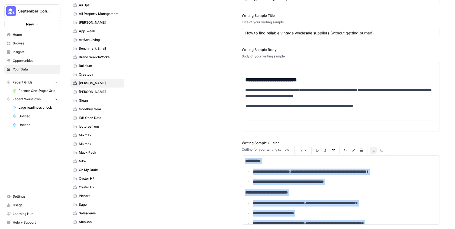
click at [216, 121] on div "**********" at bounding box center [292, 102] width 295 height 268
